Goal: Find specific page/section: Find specific page/section

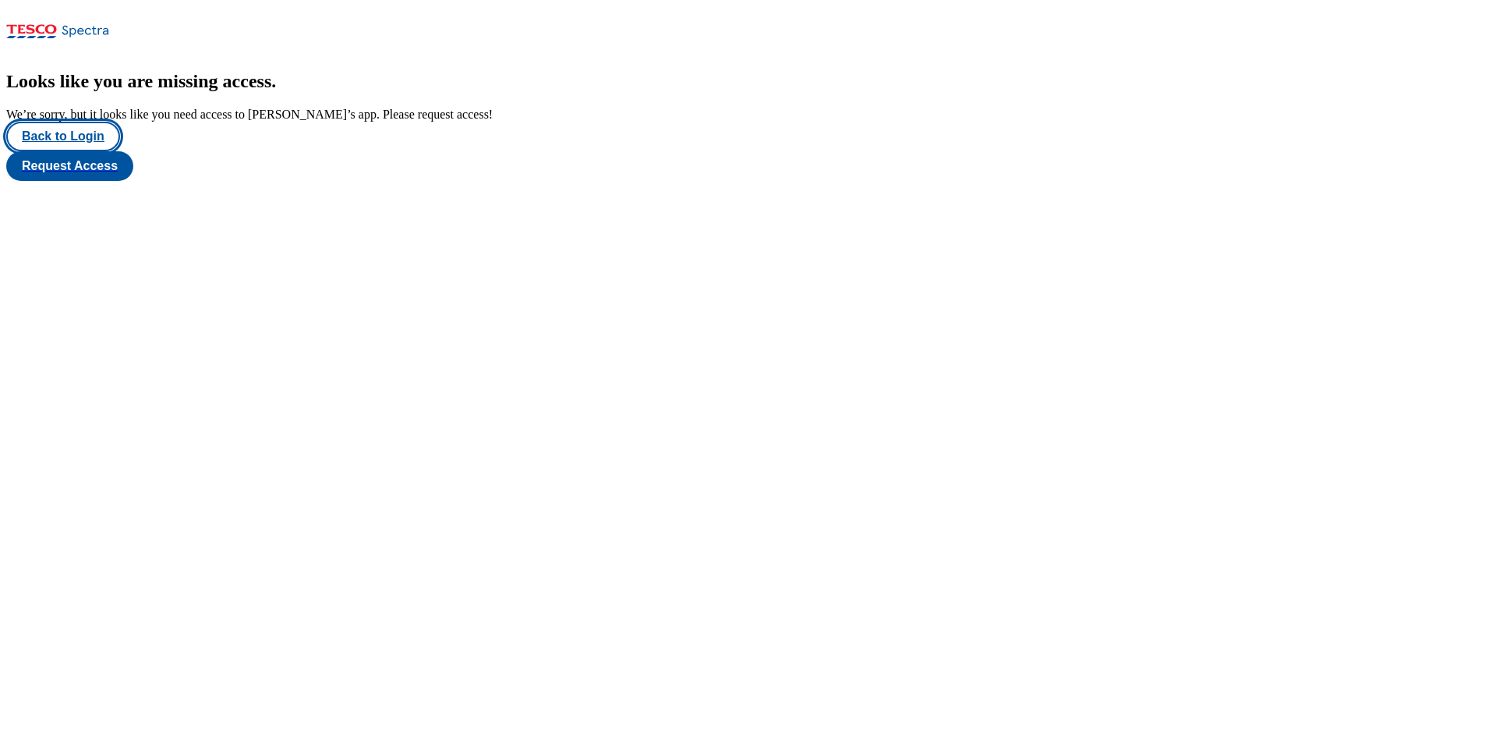
click at [52, 151] on button "Back to Login" at bounding box center [63, 137] width 114 height 30
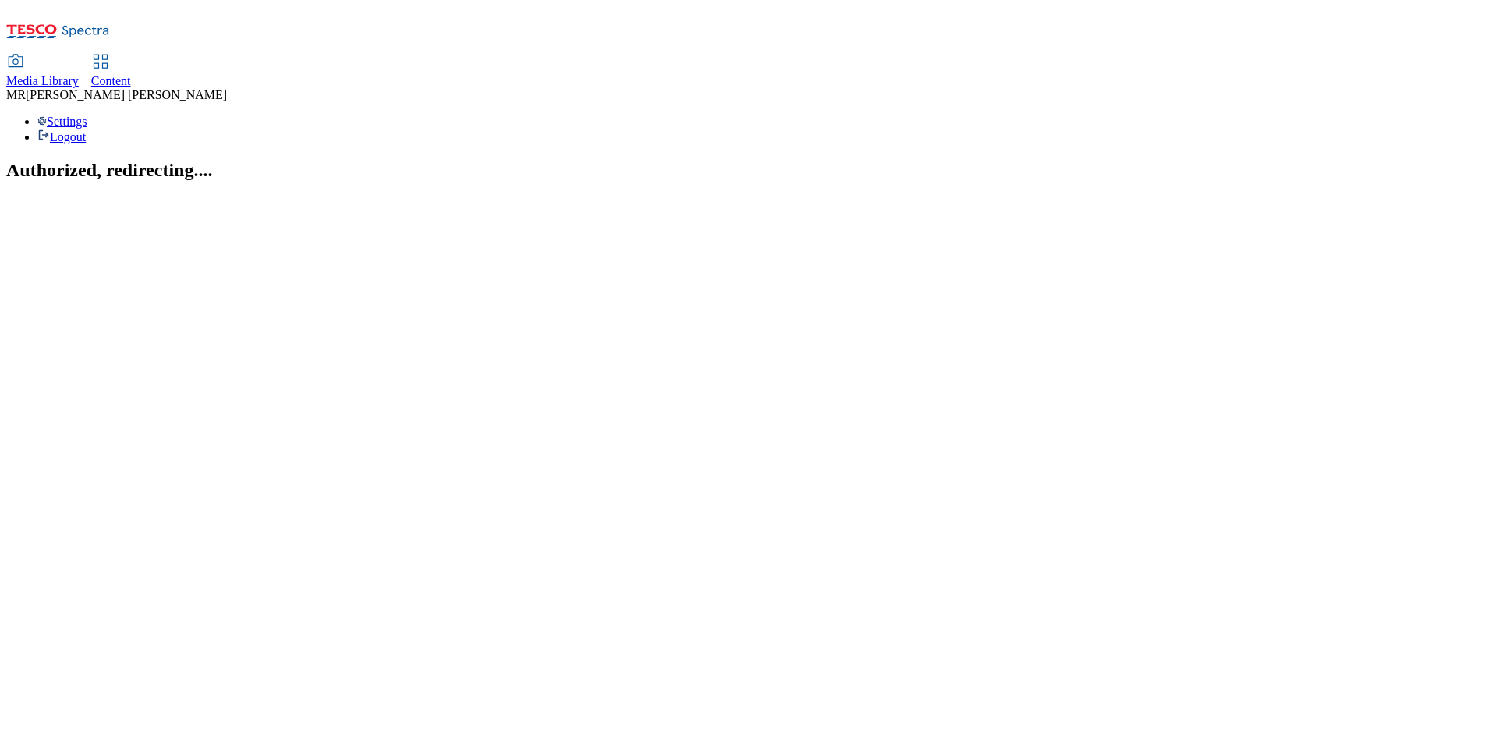
click at [131, 74] on span "Content" at bounding box center [111, 80] width 40 height 13
select select "ghs-[GEOGRAPHIC_DATA]"
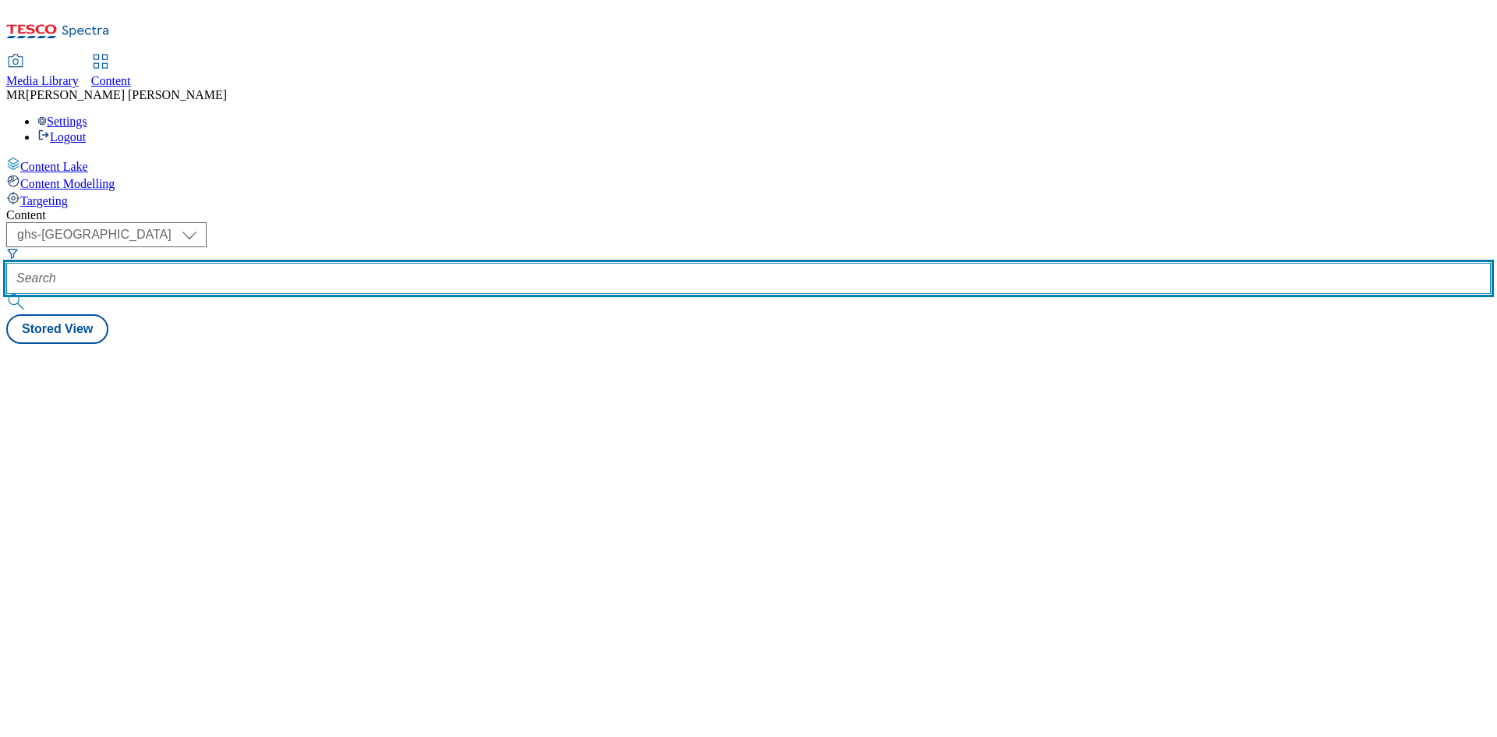
click at [360, 263] on input "text" at bounding box center [748, 278] width 1485 height 31
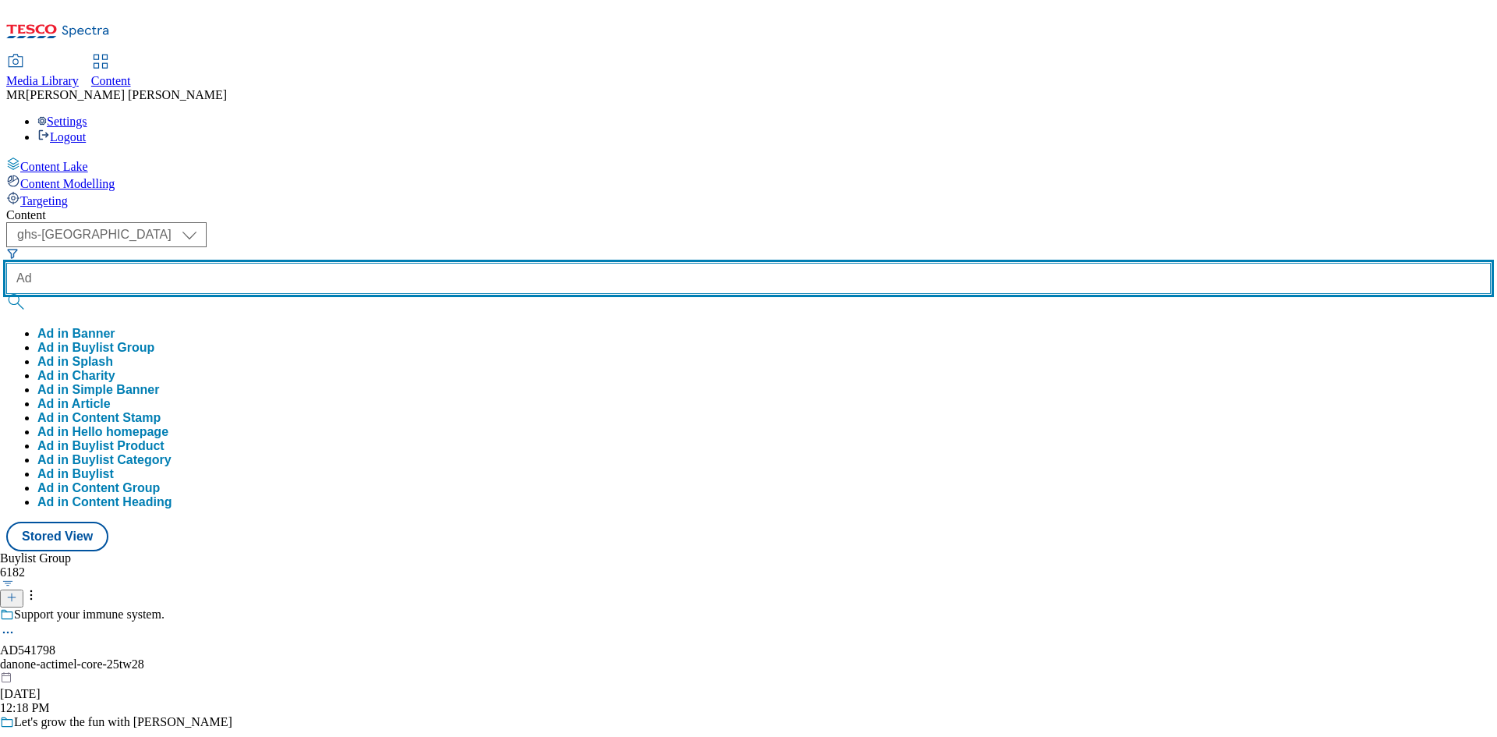
paste input "542182"
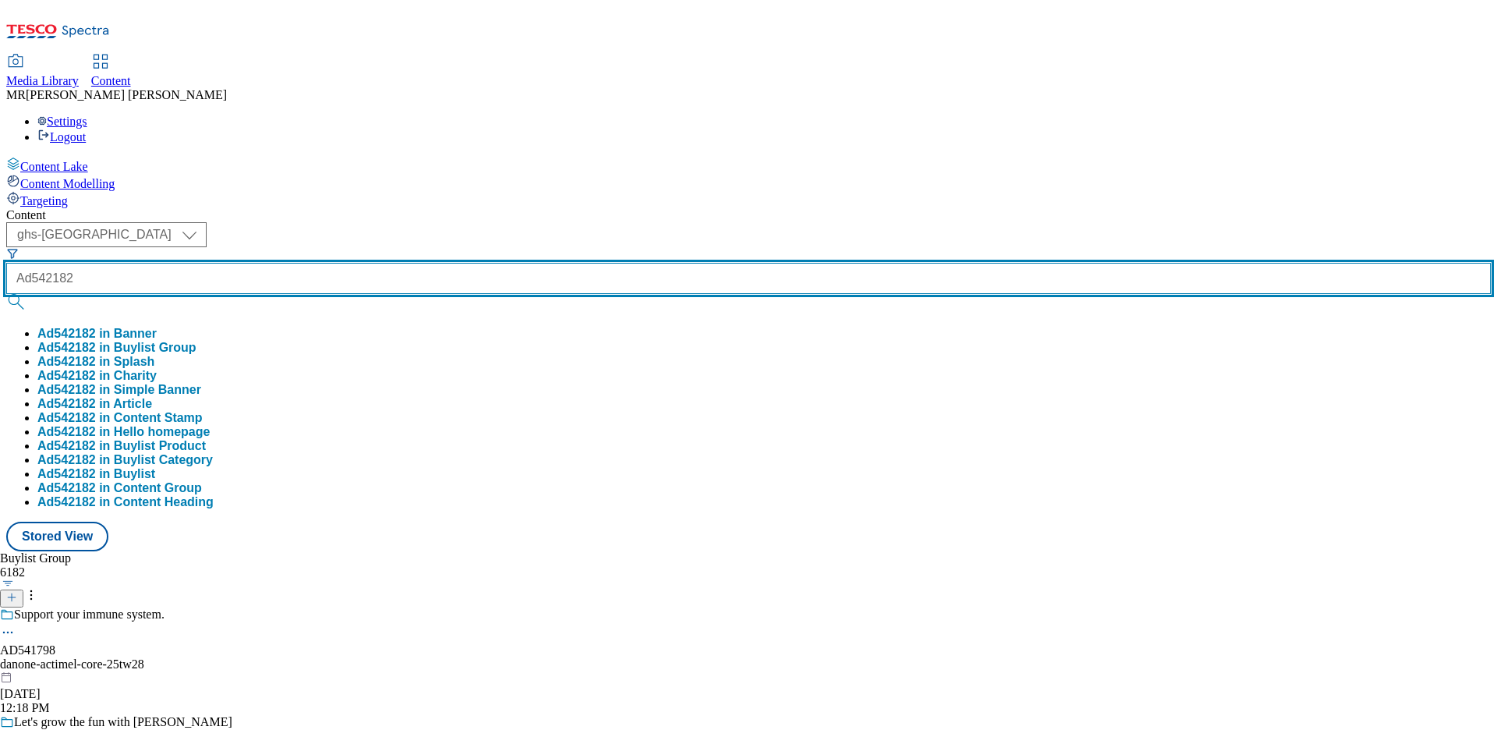
type input "Ad542182"
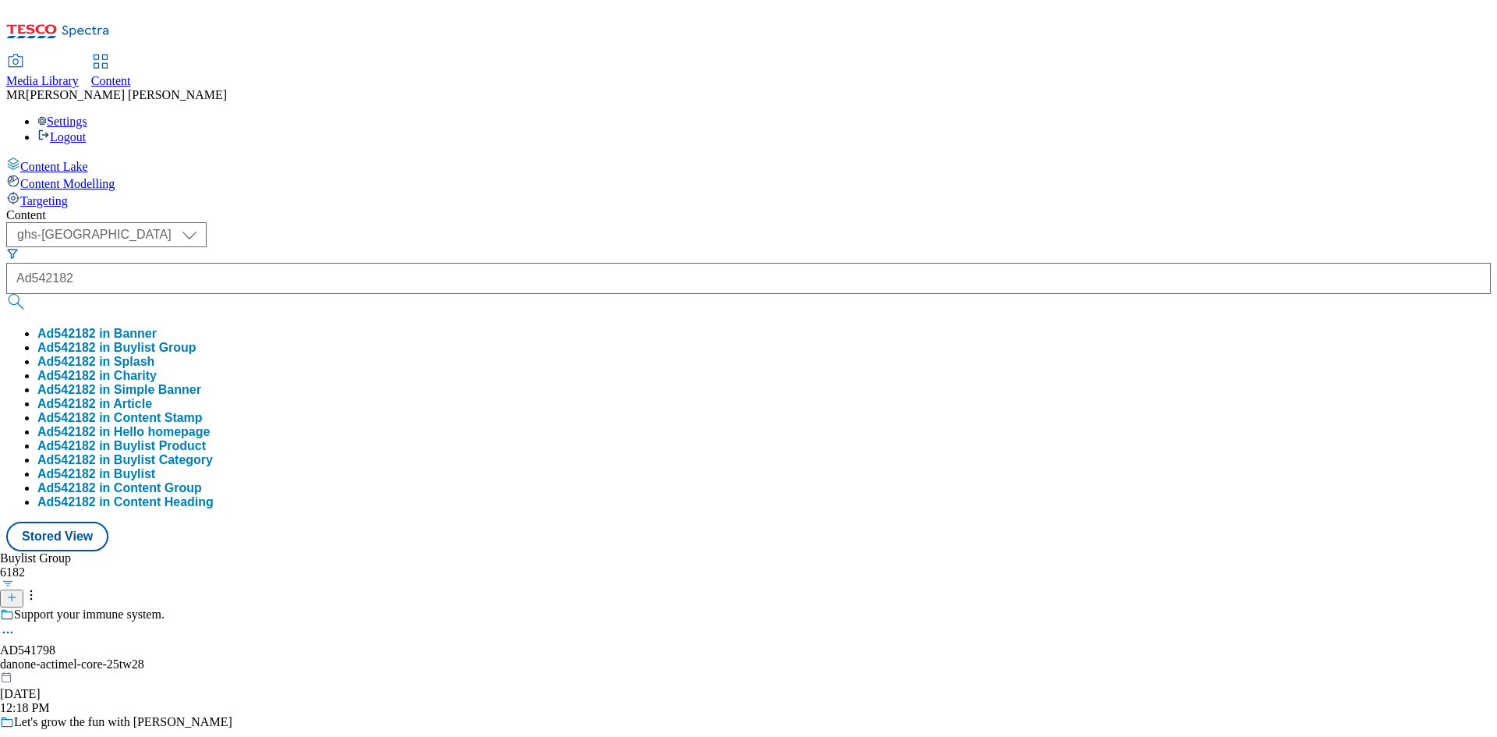
drag, startPoint x: 343, startPoint y: 180, endPoint x: 356, endPoint y: 182, distance: 13.3
click at [197, 341] on button "Ad542182 in Buylist Group" at bounding box center [116, 348] width 159 height 14
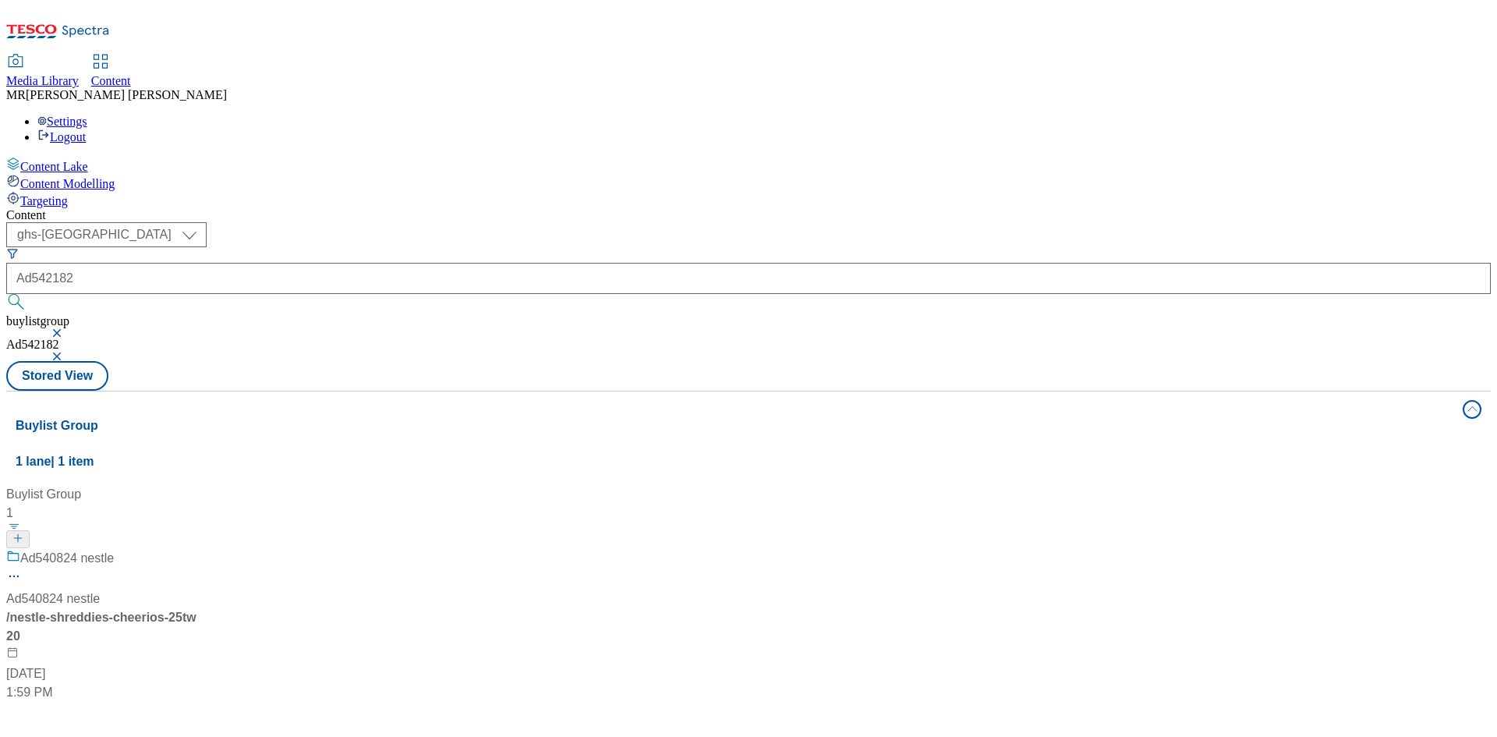
click at [201, 549] on div "Ad540824 nestle Ad540824 nestle / nestle-shreddies-cheerios-25tw20 Jul 3, 2025 …" at bounding box center [103, 625] width 195 height 153
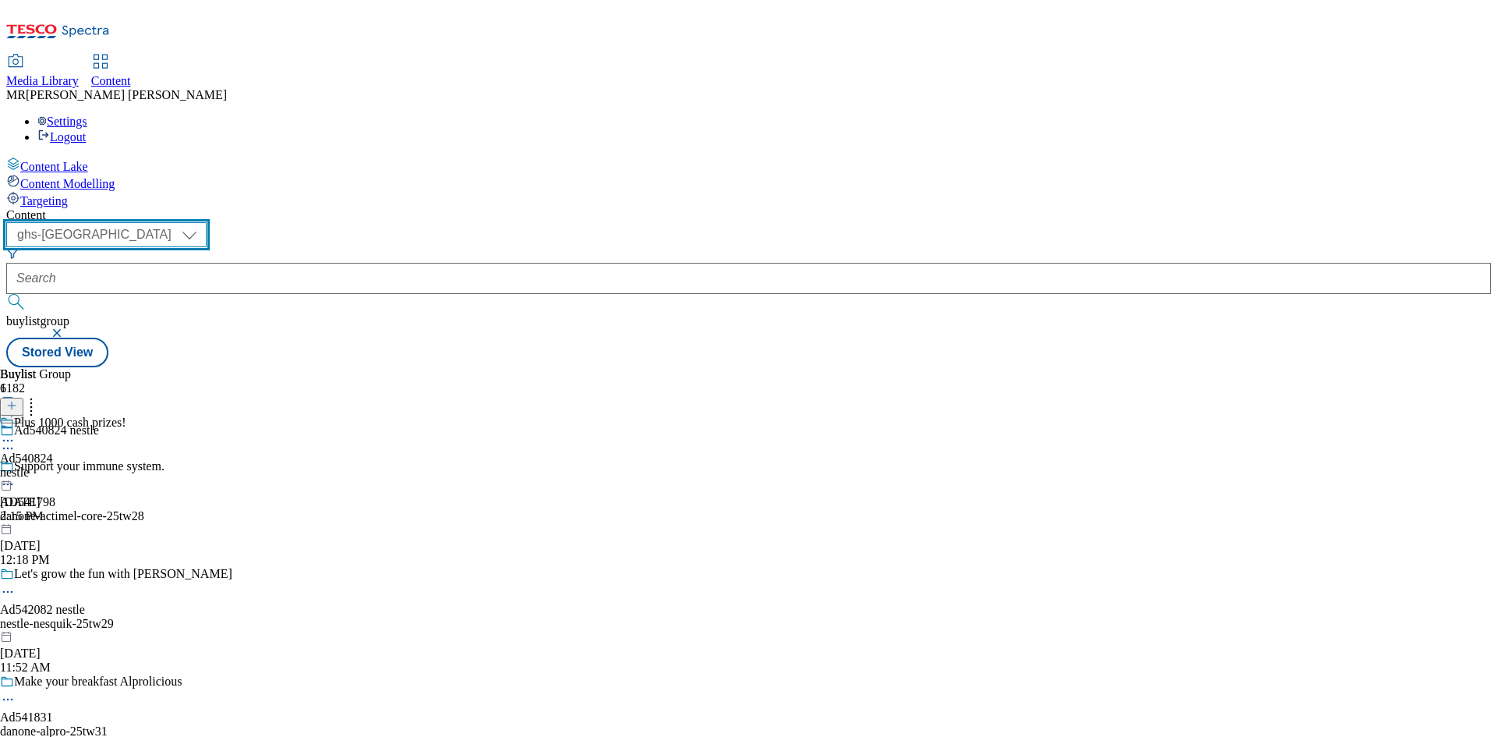
drag, startPoint x: 269, startPoint y: 115, endPoint x: 276, endPoint y: 133, distance: 18.5
click at [207, 222] on select "ghs-roi ghs-uk" at bounding box center [106, 234] width 200 height 25
select select "ghs-roi"
click at [203, 222] on select "ghs-roi ghs-uk" at bounding box center [106, 234] width 200 height 25
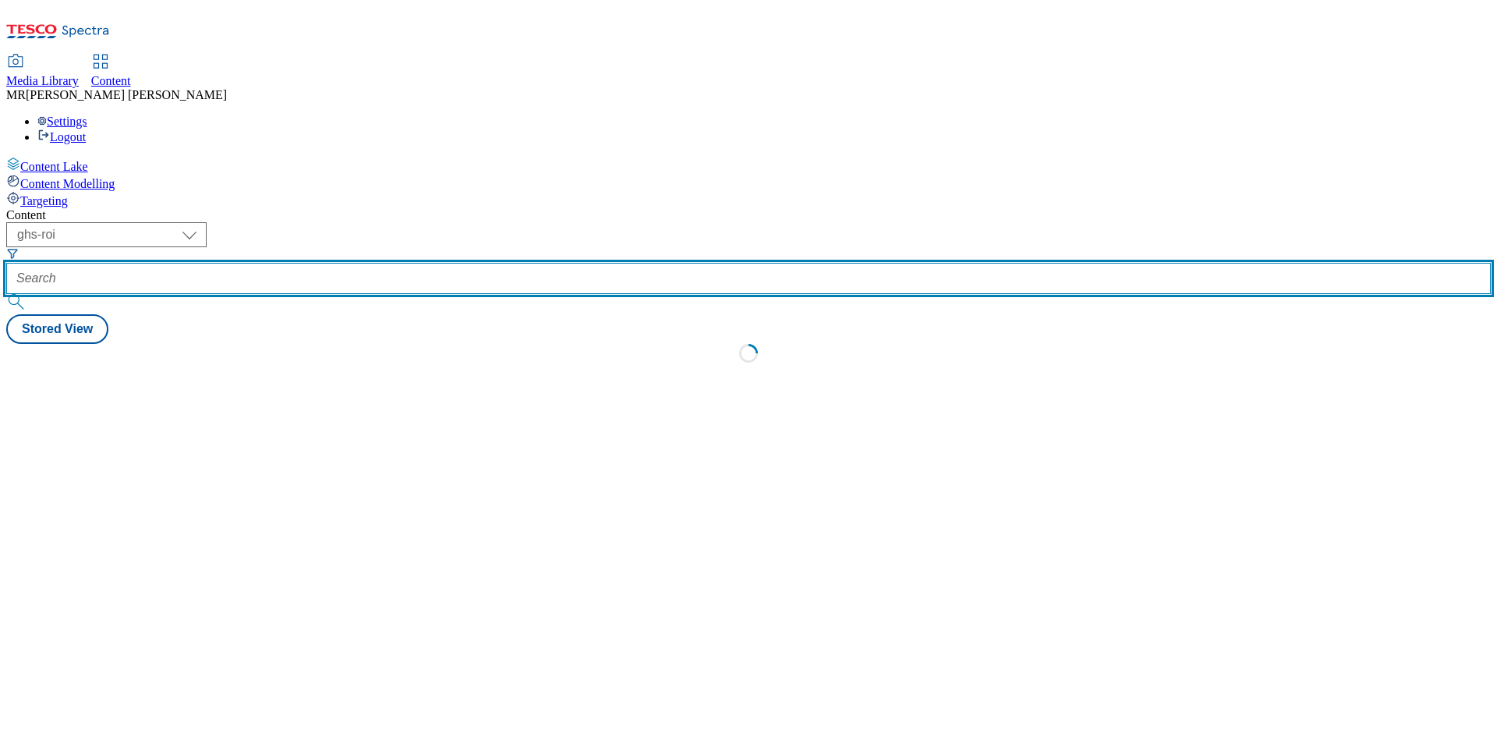
click at [375, 263] on input "text" at bounding box center [748, 278] width 1485 height 31
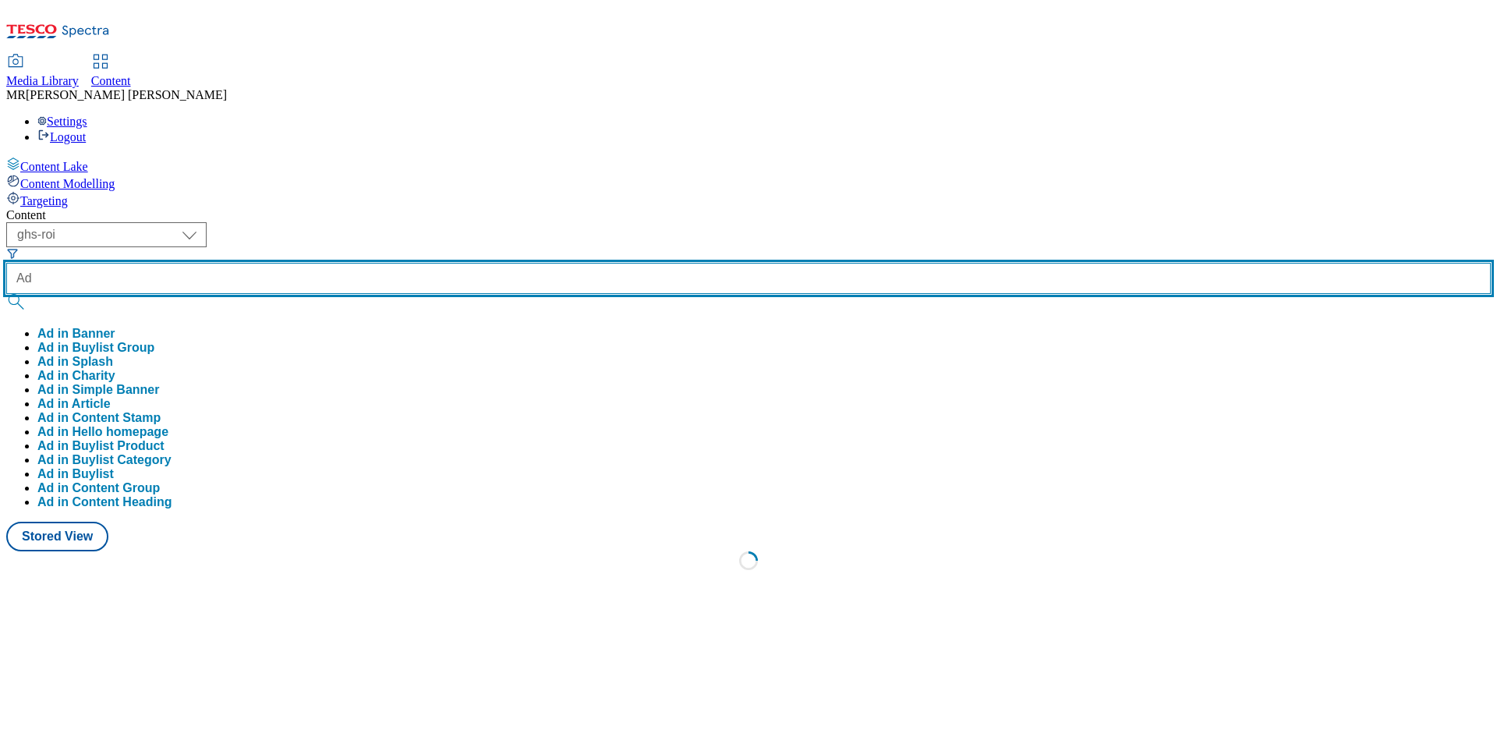
paste input "542182"
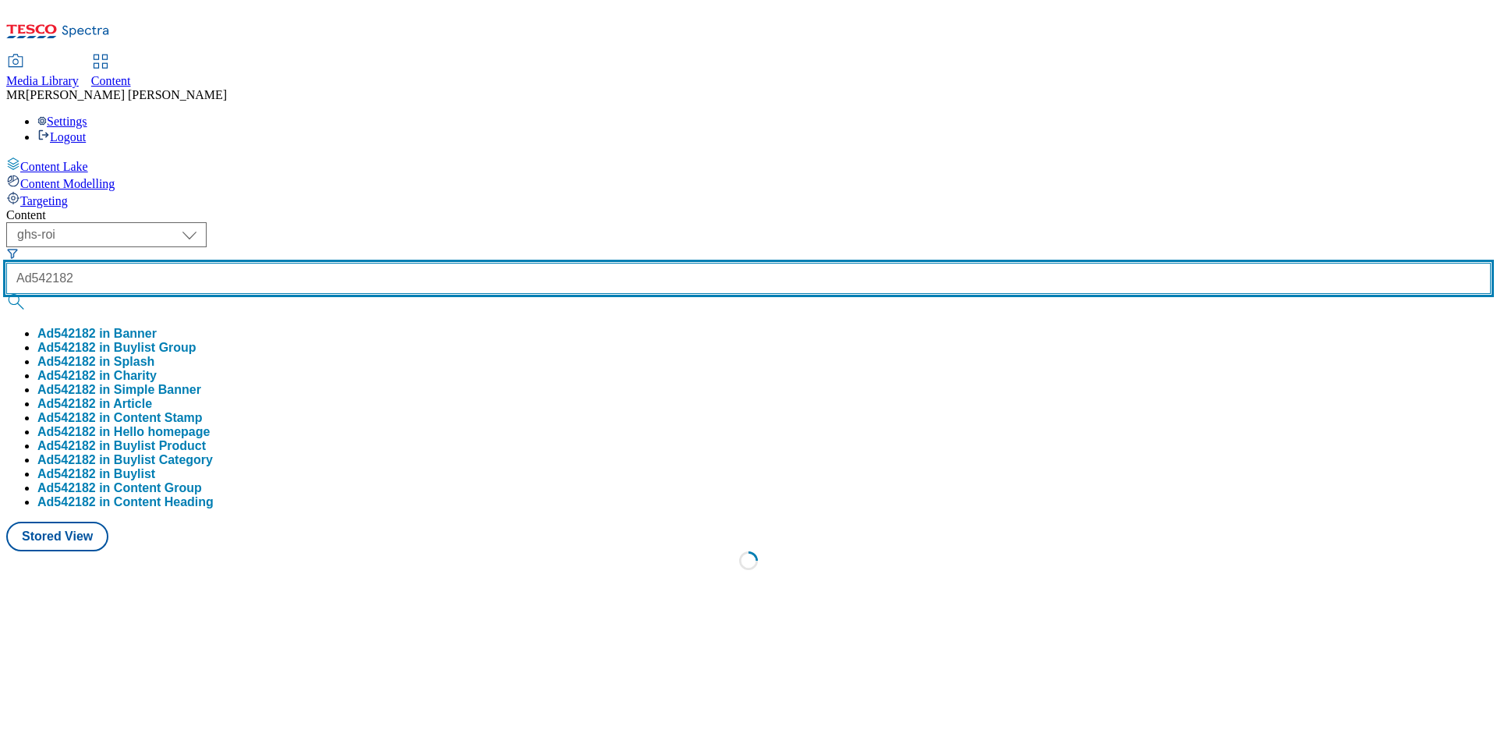
type input "Ad542182"
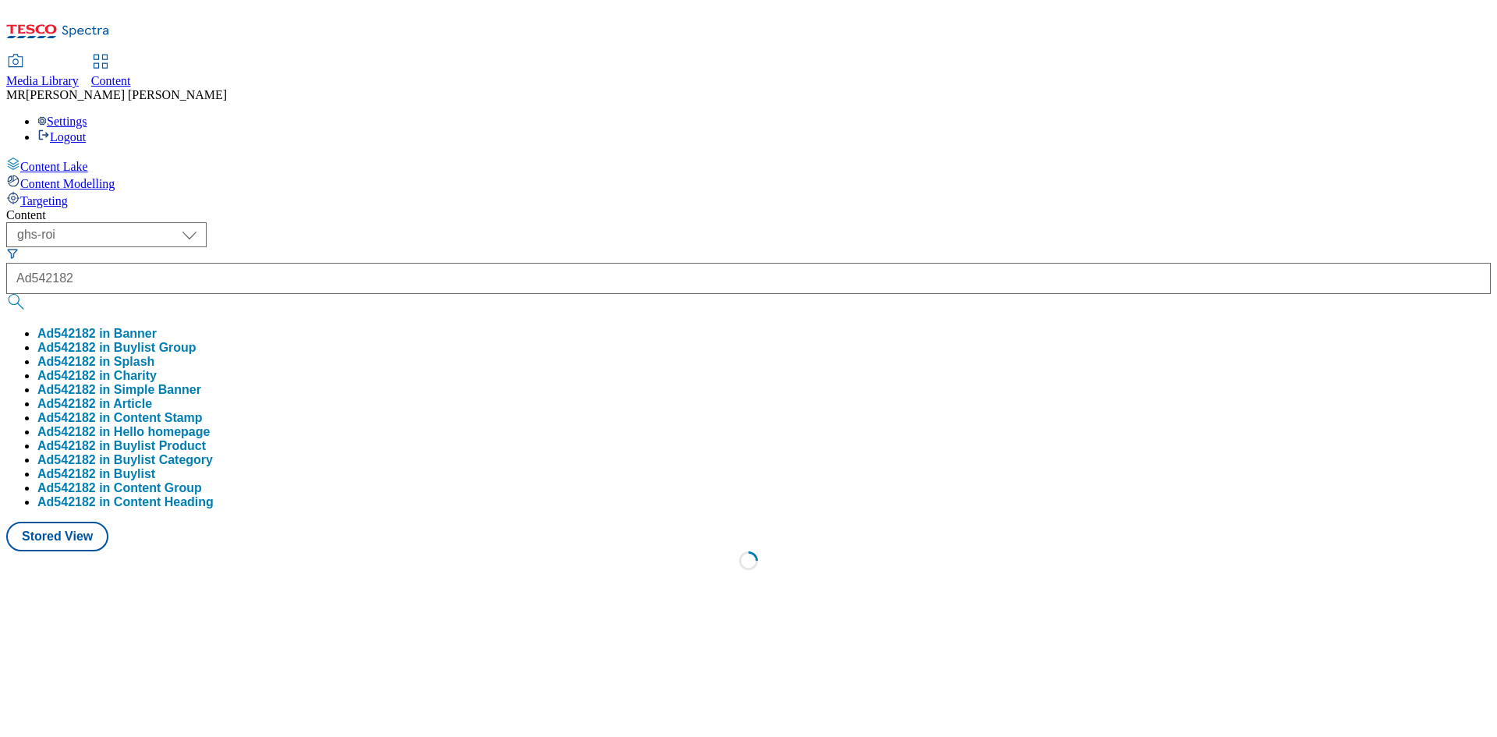
click at [197, 341] on button "Ad542182 in Buylist Group" at bounding box center [116, 348] width 159 height 14
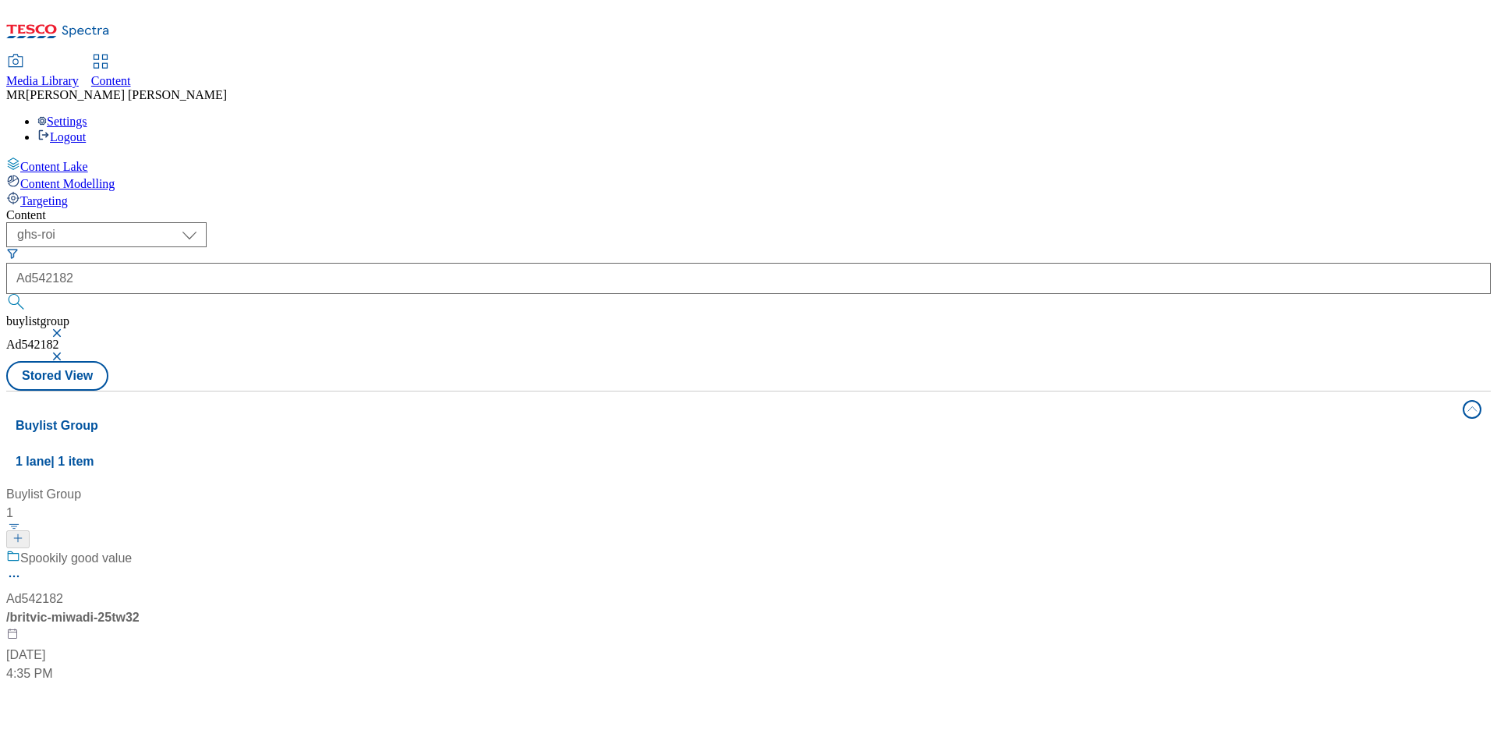
click at [201, 549] on div "Spookily good value Ad542182 / britvic-miwadi-25tw32 Sep 8, 2025 4:35 PM" at bounding box center [103, 616] width 195 height 134
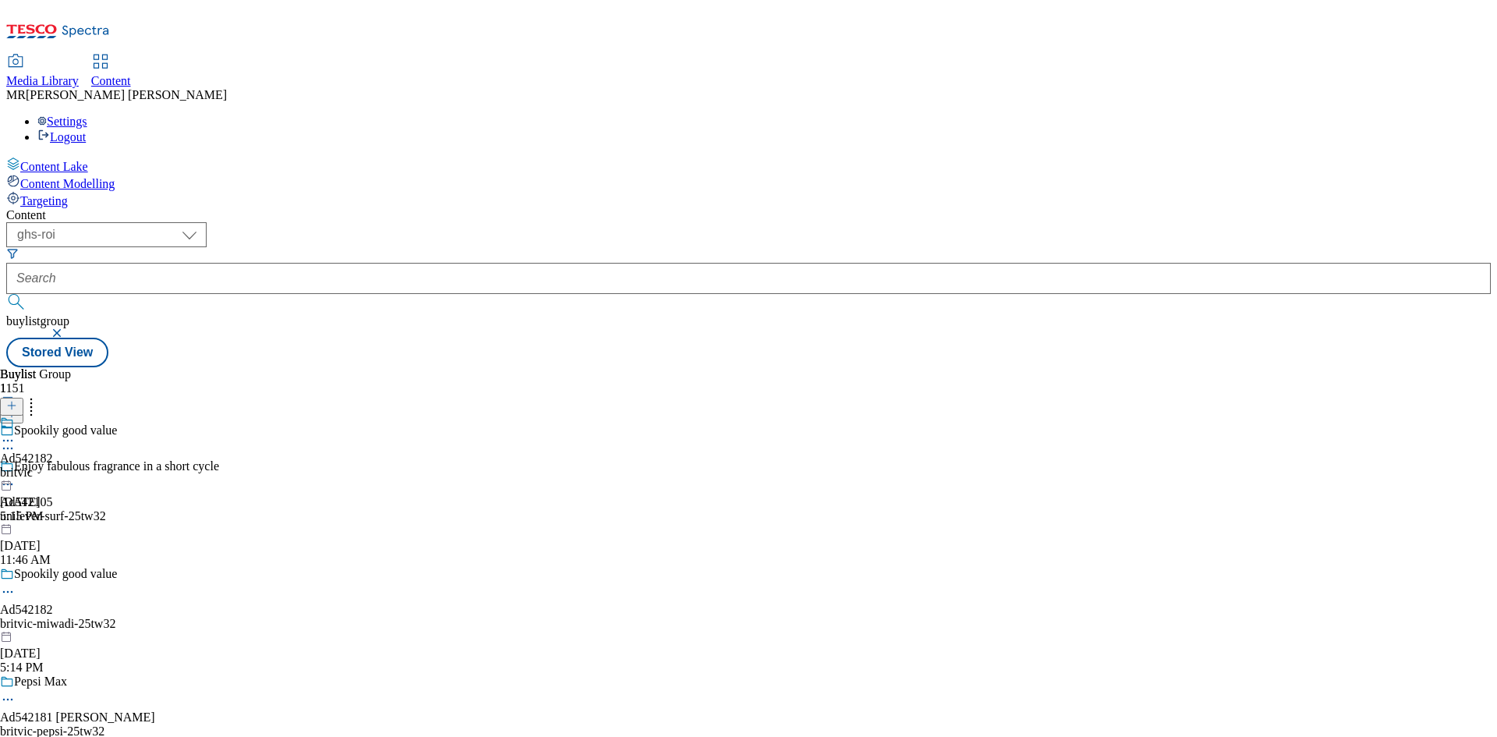
click at [53, 466] on div "britvic" at bounding box center [26, 473] width 53 height 14
click at [53, 451] on span "Ad542182" at bounding box center [26, 458] width 53 height 14
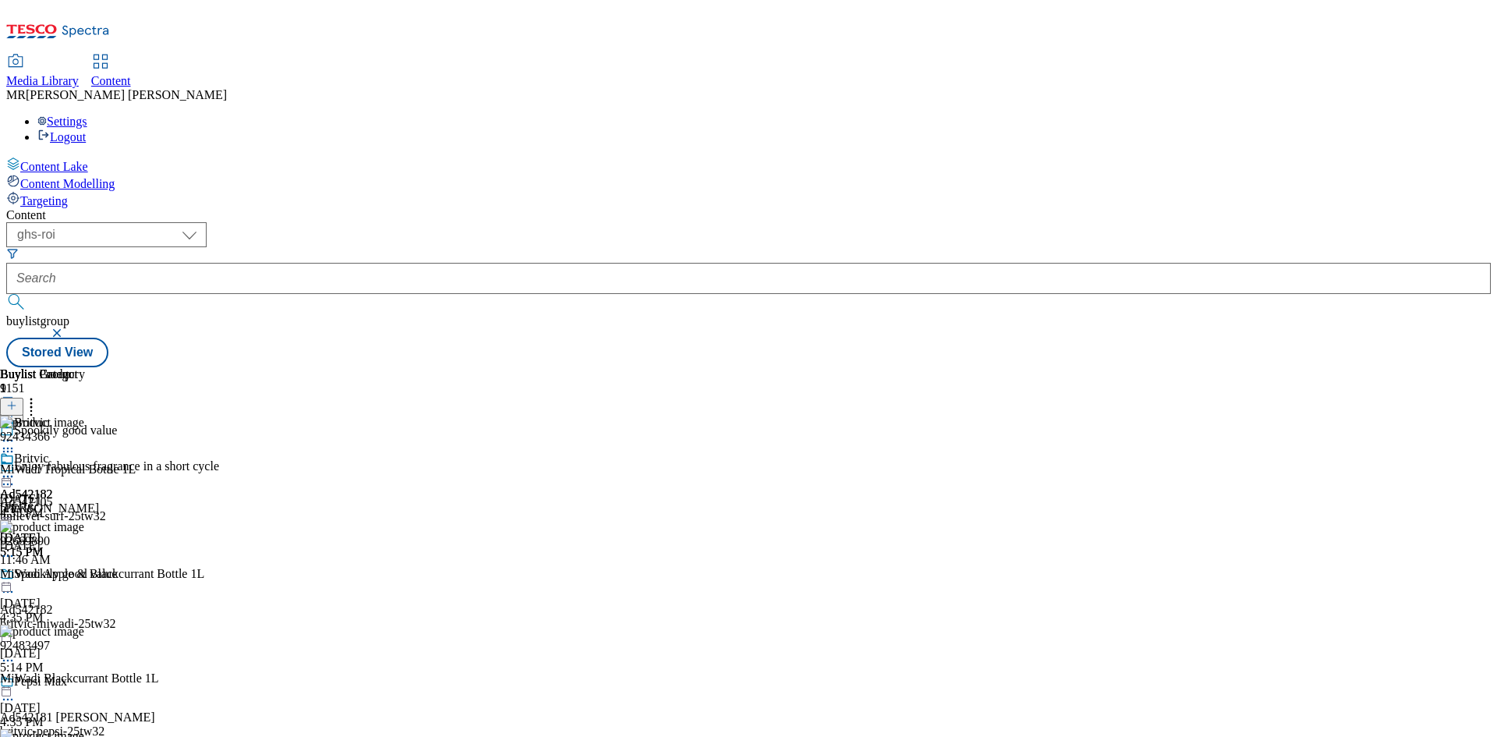
click at [53, 469] on div at bounding box center [26, 478] width 53 height 19
click at [136, 607] on li "Open Preview Url" at bounding box center [83, 616] width 104 height 18
click at [16, 469] on icon at bounding box center [8, 477] width 16 height 16
click at [129, 611] on span "Open Preview Url" at bounding box center [88, 617] width 81 height 12
